Goal: Task Accomplishment & Management: Complete application form

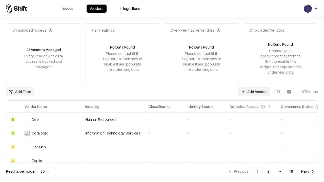
click at [254, 92] on link "Add Vendor" at bounding box center [254, 91] width 32 height 9
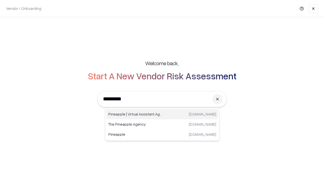
click at [162, 115] on div "Pineapple | Virtual Assistant Agency trypineapple.com" at bounding box center [162, 114] width 112 height 10
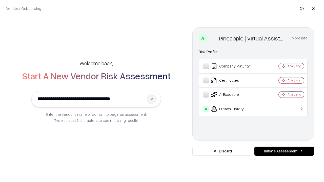
type input "**********"
click at [284, 152] on button "Initiate Assessment" at bounding box center [285, 151] width 60 height 9
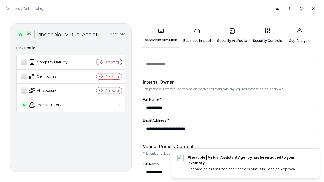
scroll to position [263, 0]
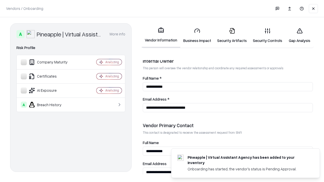
click at [197, 35] on link "Business Impact" at bounding box center [197, 36] width 34 height 24
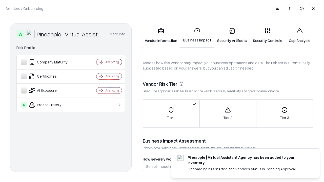
click at [232, 35] on link "Security Artifacts" at bounding box center [232, 36] width 36 height 24
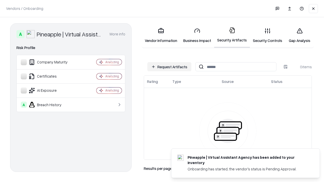
click at [170, 67] on button "Request Artifacts" at bounding box center [170, 66] width 44 height 9
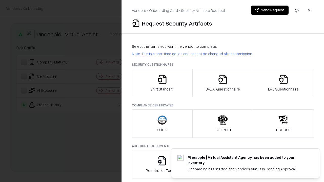
click at [162, 83] on icon "button" at bounding box center [162, 80] width 10 height 10
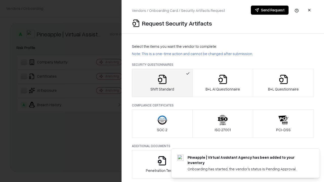
click at [270, 10] on button "Send Request" at bounding box center [270, 10] width 38 height 9
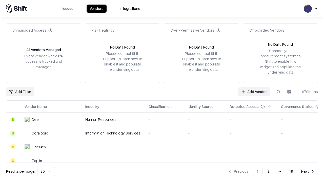
click at [279, 92] on button at bounding box center [278, 91] width 9 height 9
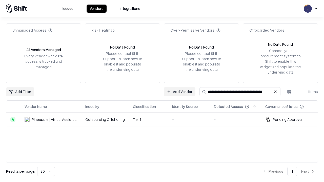
type input "**********"
click at [165, 120] on td "Tier 1" at bounding box center [148, 120] width 39 height 14
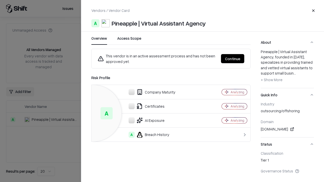
click at [233, 59] on button "Continue" at bounding box center [232, 58] width 23 height 9
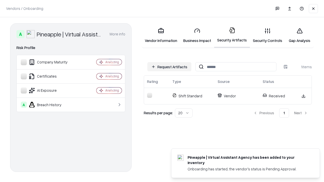
click at [300, 35] on link "Gap Analysis" at bounding box center [300, 36] width 29 height 24
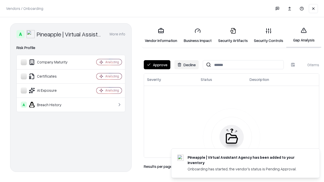
click at [157, 65] on button "Approve" at bounding box center [157, 64] width 27 height 9
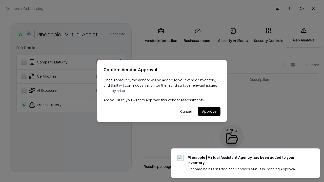
click at [209, 112] on button "Approve" at bounding box center [209, 111] width 23 height 9
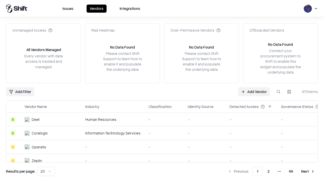
type input "**********"
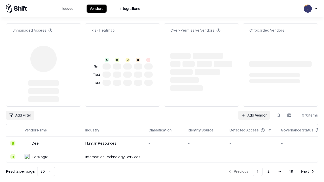
click at [254, 111] on link "Add Vendor" at bounding box center [254, 115] width 32 height 9
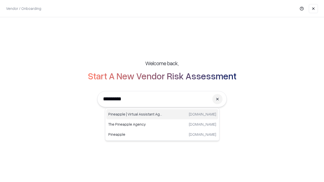
click at [162, 115] on div "Pineapple | Virtual Assistant Agency trypineapple.com" at bounding box center [162, 114] width 112 height 10
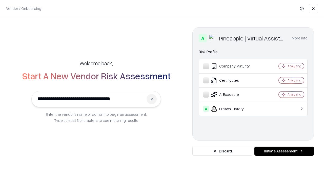
type input "**********"
click at [284, 152] on button "Initiate Assessment" at bounding box center [285, 151] width 60 height 9
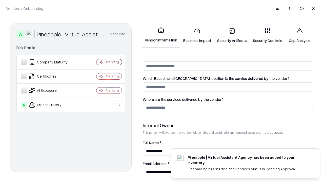
scroll to position [263, 0]
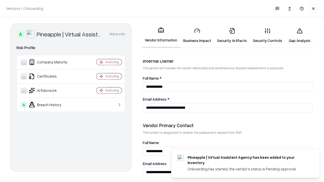
click at [300, 35] on link "Gap Analysis" at bounding box center [300, 36] width 29 height 24
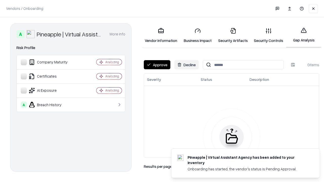
click at [157, 65] on button "Approve" at bounding box center [157, 64] width 27 height 9
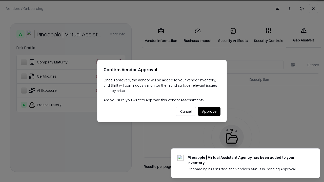
click at [209, 112] on button "Approve" at bounding box center [209, 111] width 23 height 9
